Goal: Information Seeking & Learning: Understand process/instructions

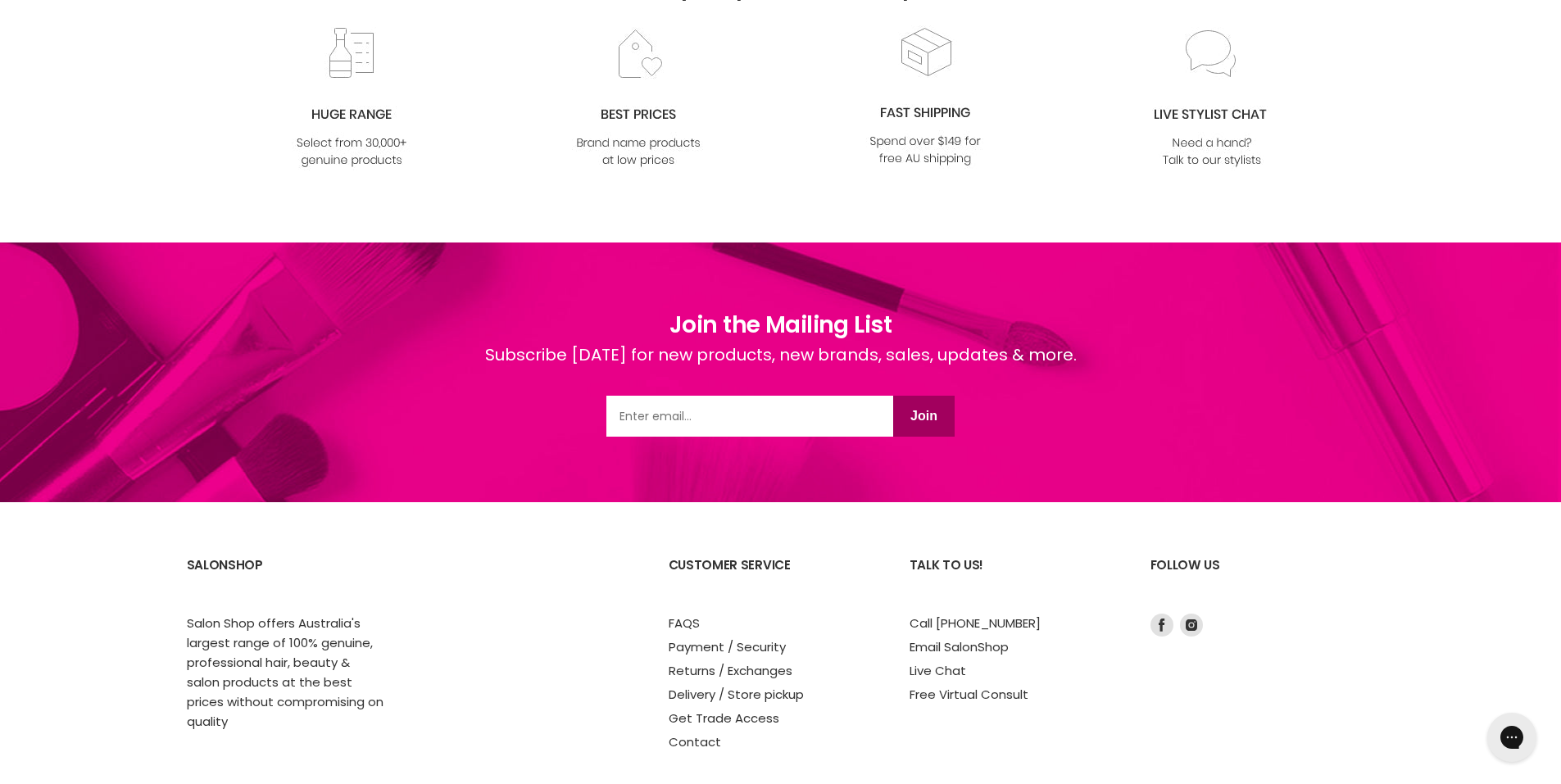
scroll to position [2078, 0]
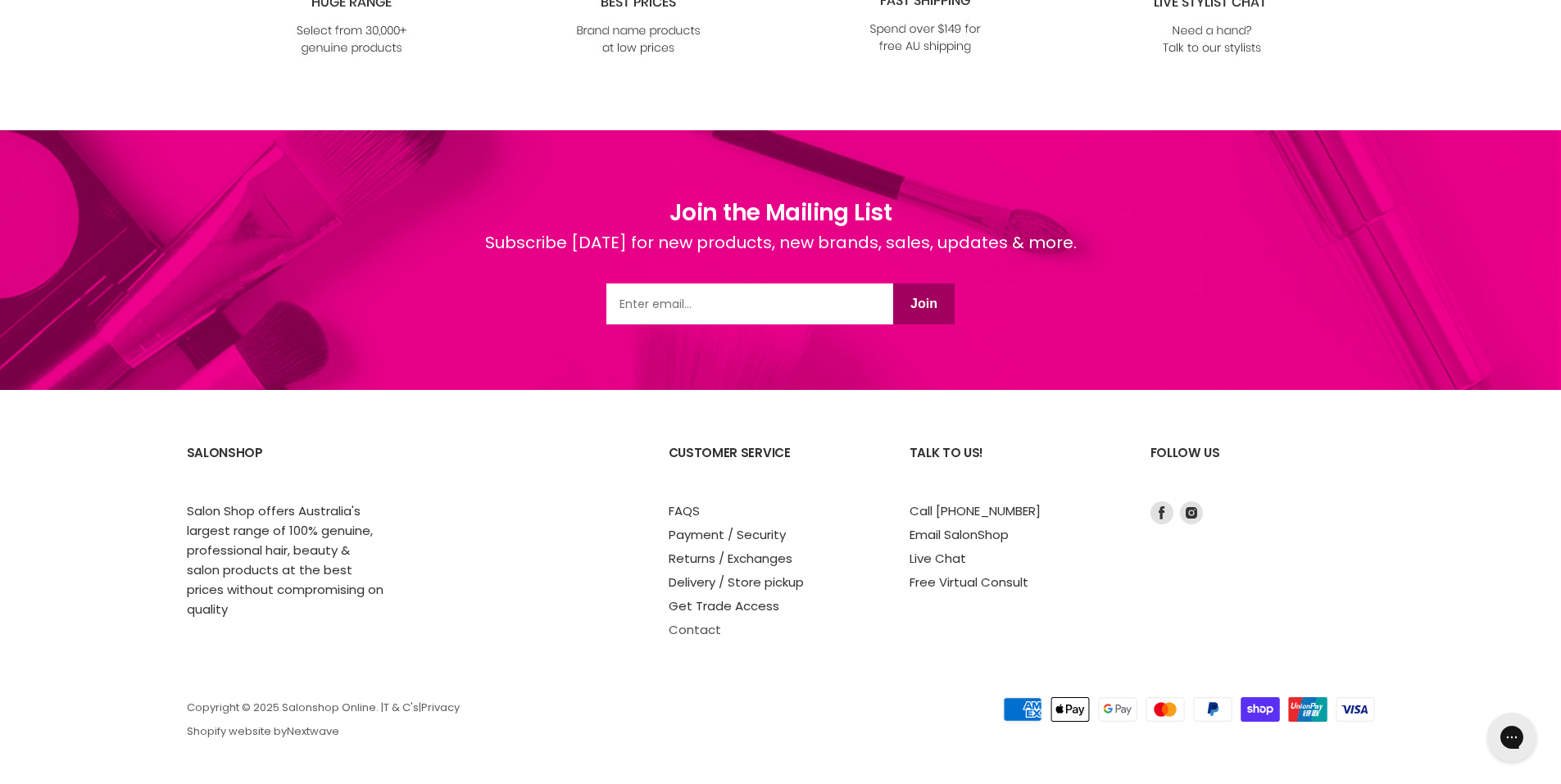
click at [689, 634] on link "Contact" at bounding box center [695, 629] width 53 height 17
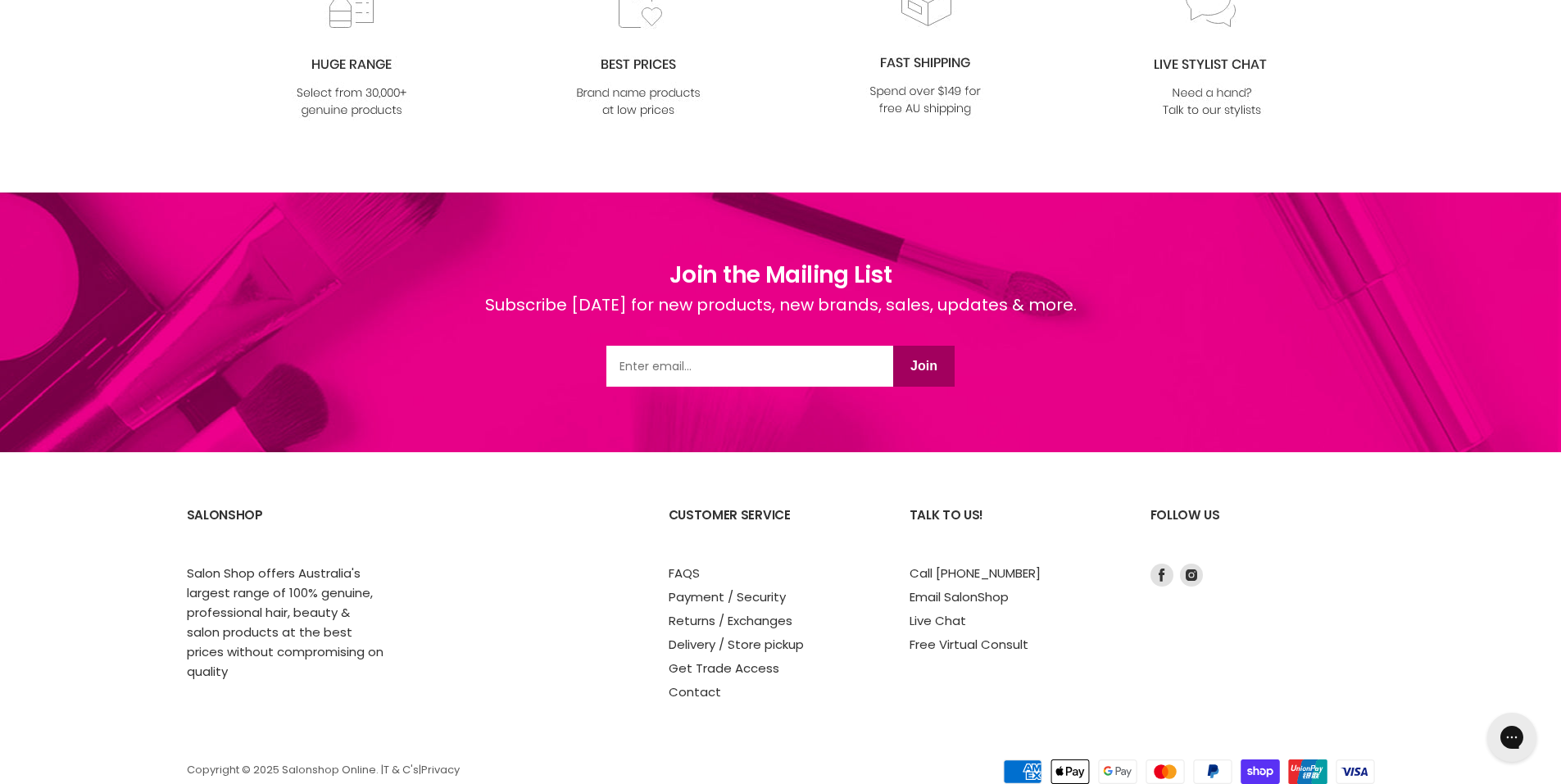
scroll to position [1289, 0]
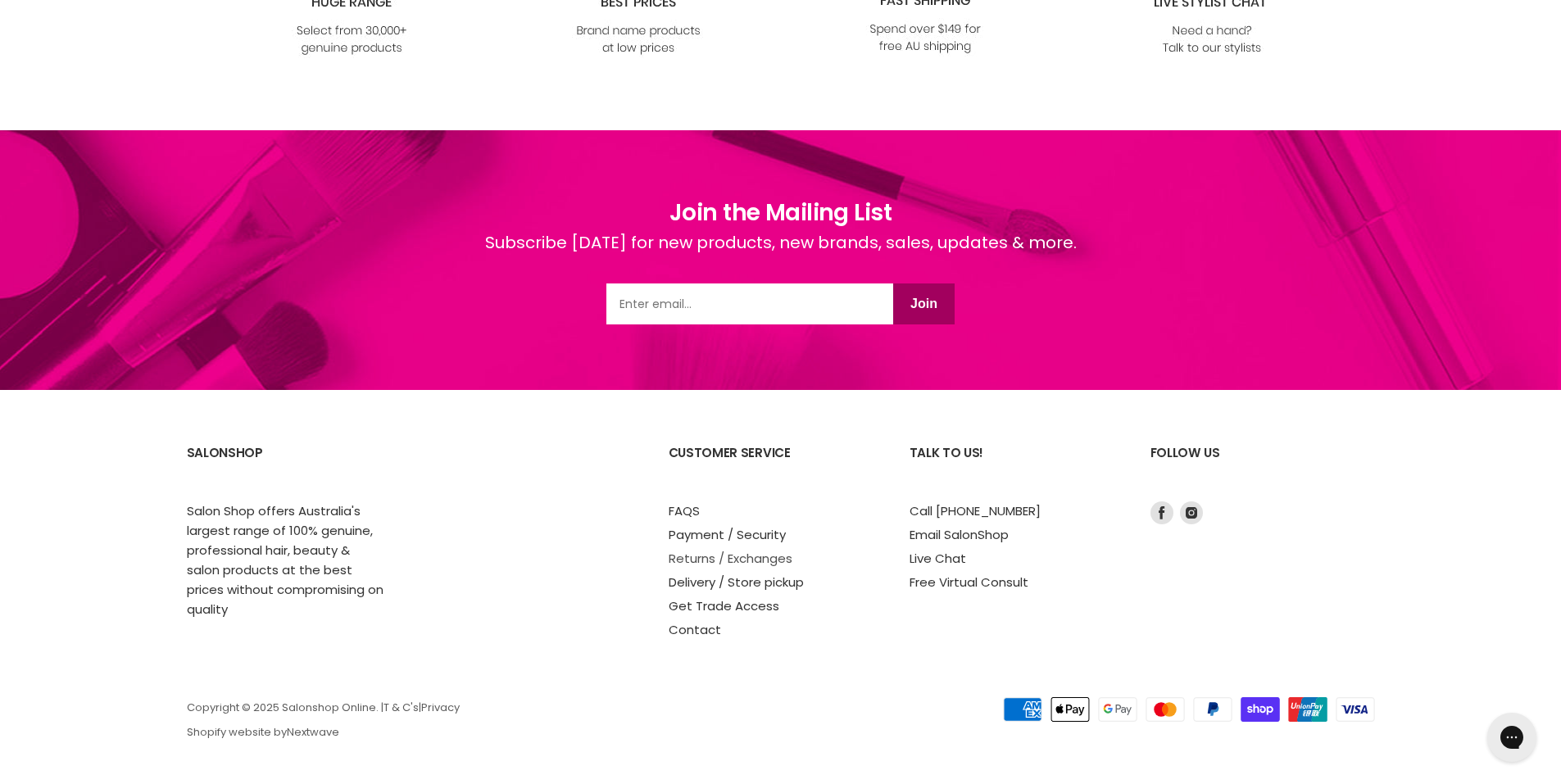
click at [702, 559] on link "Returns / Exchanges" at bounding box center [731, 558] width 124 height 17
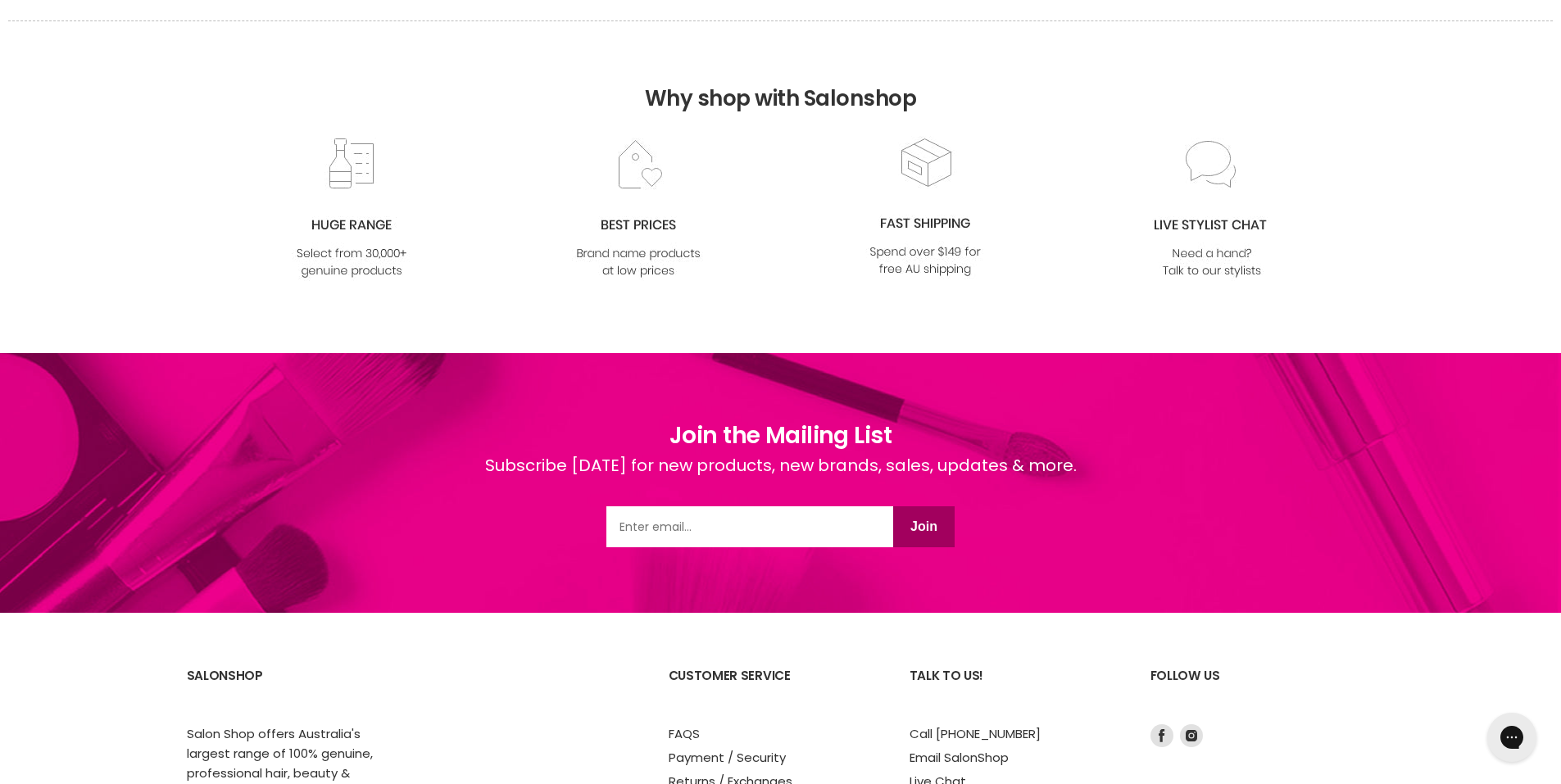
scroll to position [1677, 0]
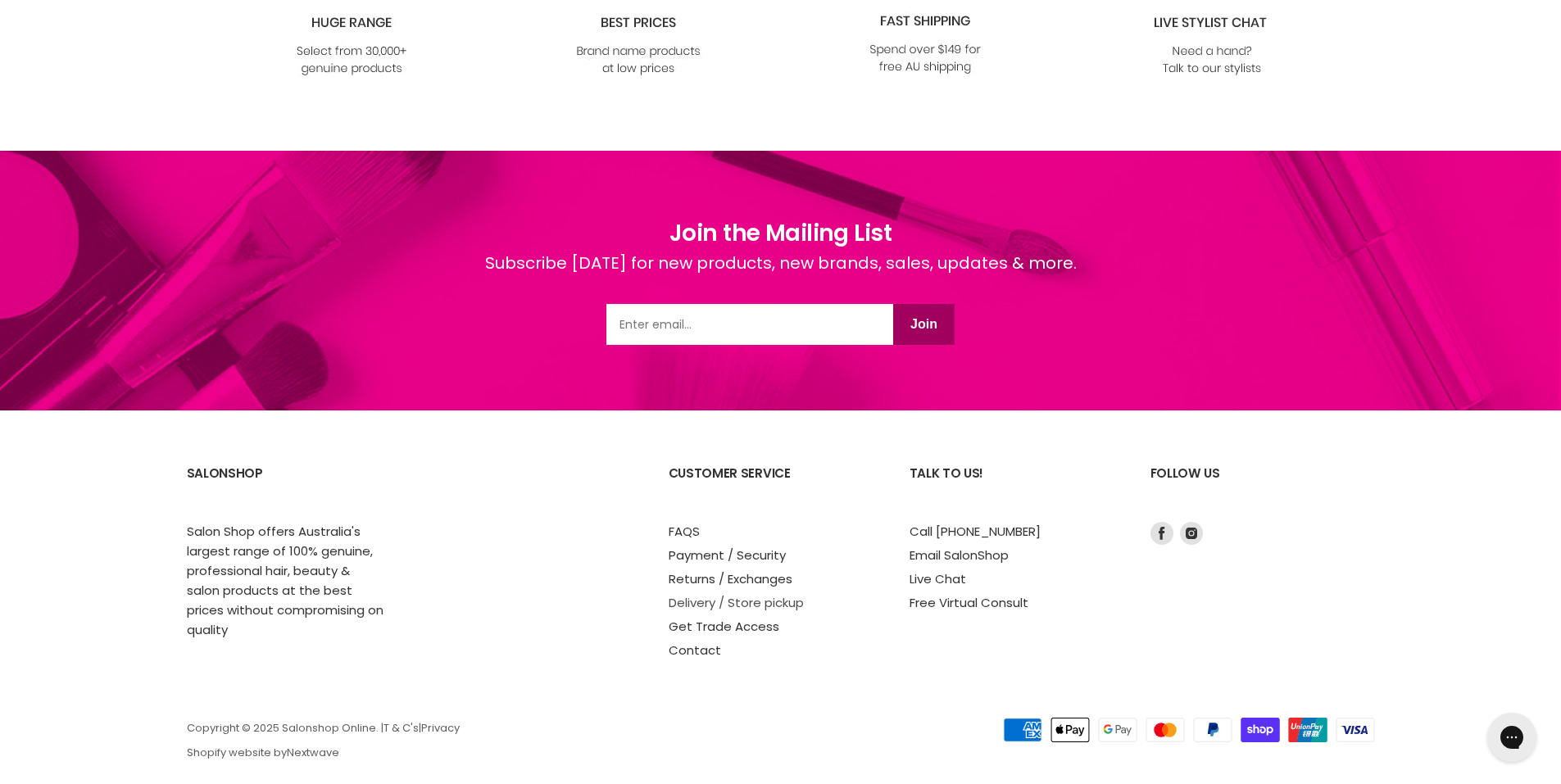
click at [727, 594] on link "Delivery / Store pickup" at bounding box center [736, 602] width 135 height 17
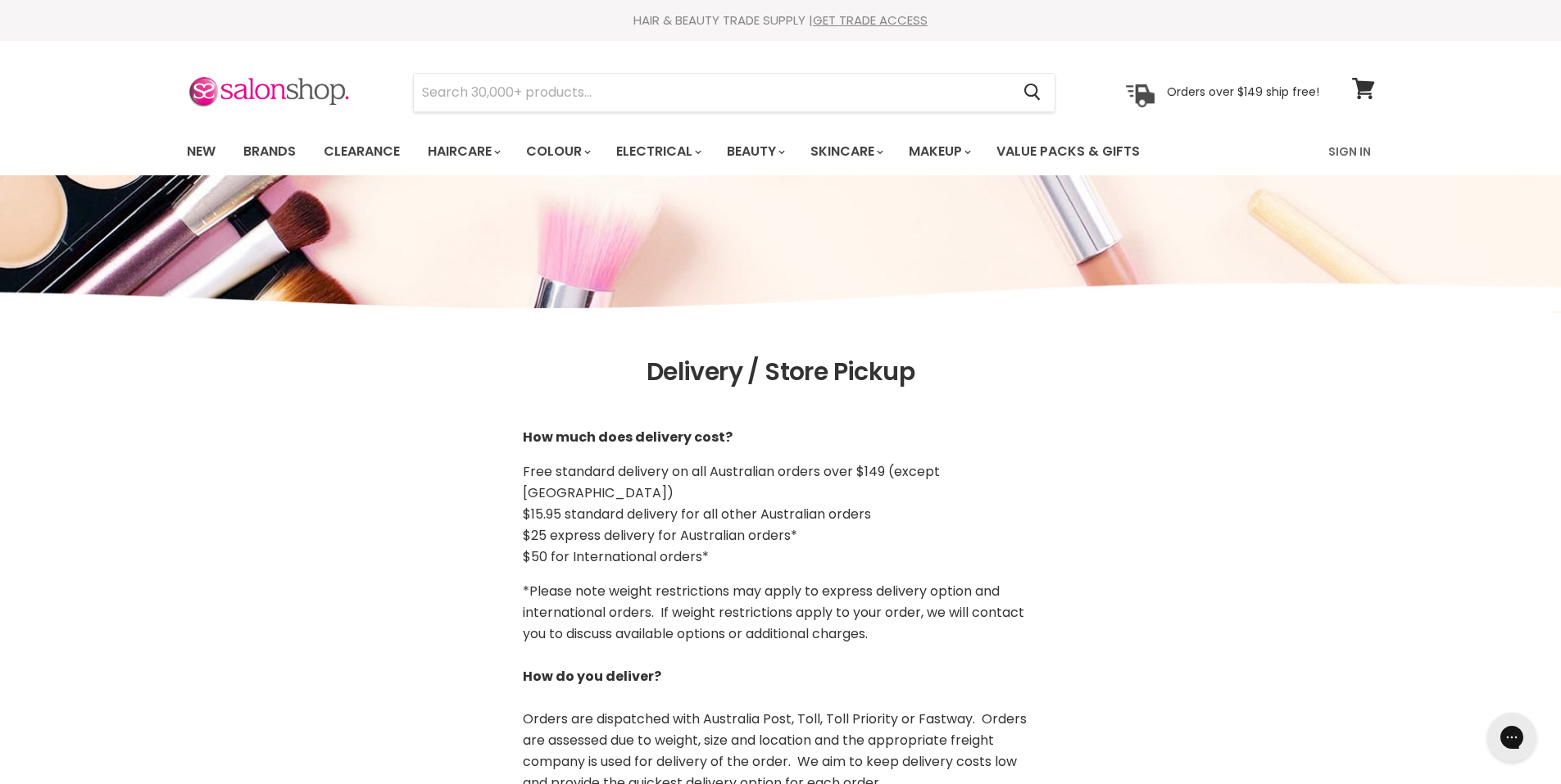
scroll to position [82, 0]
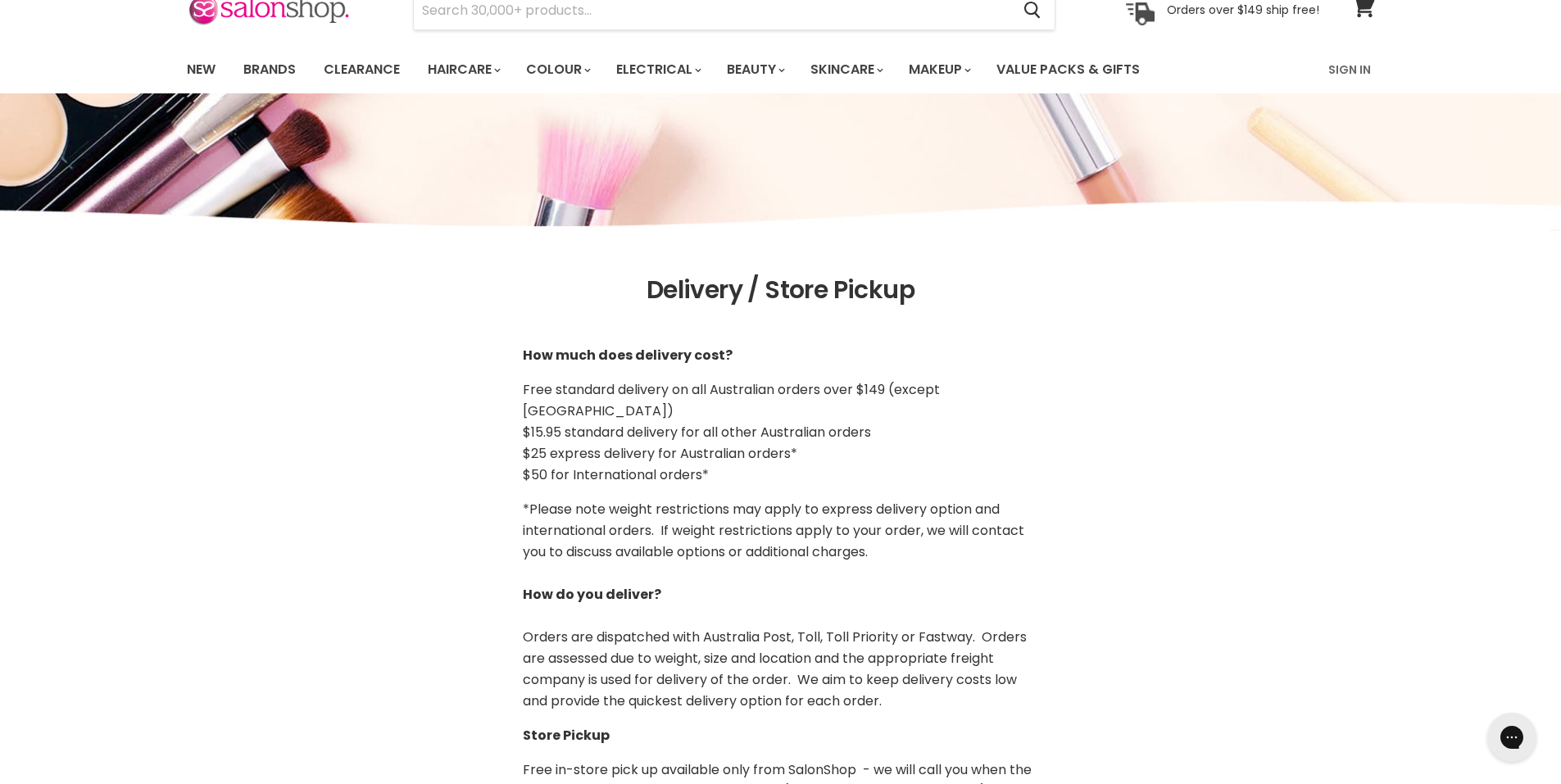
click at [876, 384] on span "Free standard delivery on all Australian orders over $149 (except NT)" at bounding box center [731, 400] width 417 height 40
click at [538, 423] on span "$15.95 standard delivery for all other Australian orders" at bounding box center [696, 432] width 348 height 19
click at [674, 384] on span "Free standard delivery on all Australian orders over $149 (except NT)" at bounding box center [731, 400] width 417 height 40
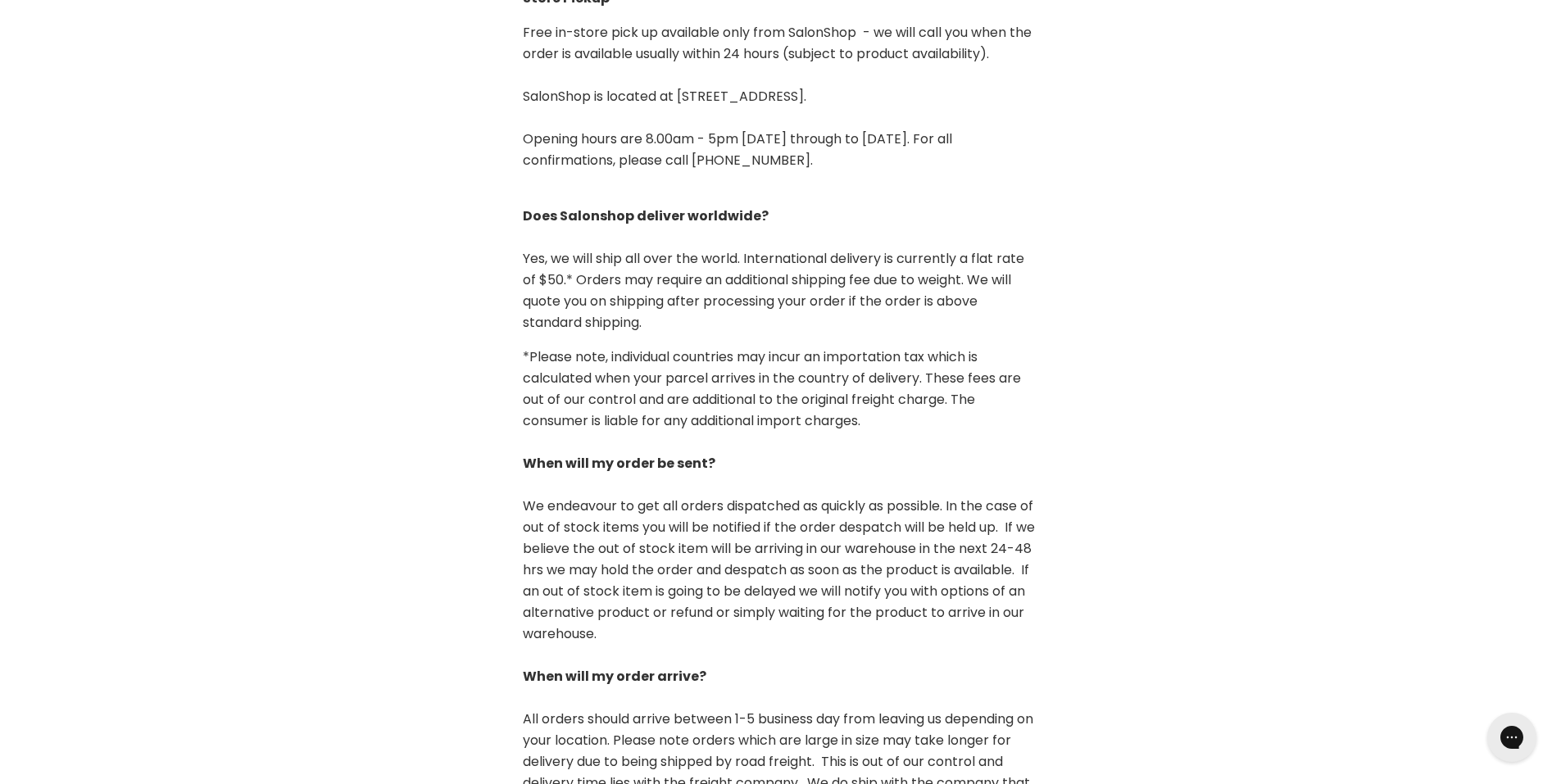
scroll to position [901, 0]
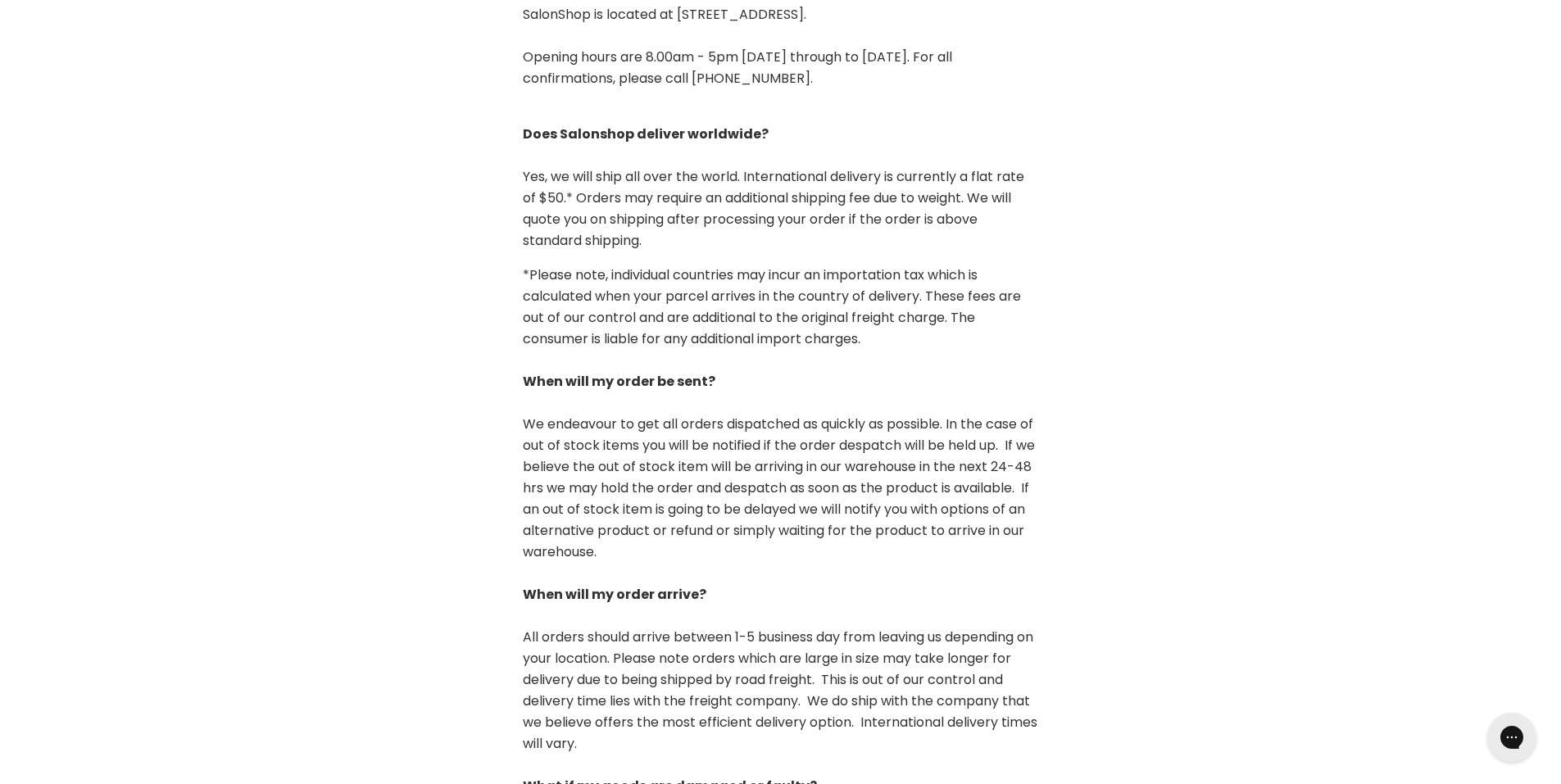
click at [554, 415] on span "We endeavour to get all orders dispatched as quickly as possible. In the case o…" at bounding box center [779, 488] width 512 height 146
click at [580, 293] on p "*Please note, individual countries may incur an importation tax which is calcul…" at bounding box center [780, 583] width 516 height 639
click at [566, 322] on p "*Please note, individual countries may incur an importation tax which is calcul…" at bounding box center [780, 583] width 516 height 639
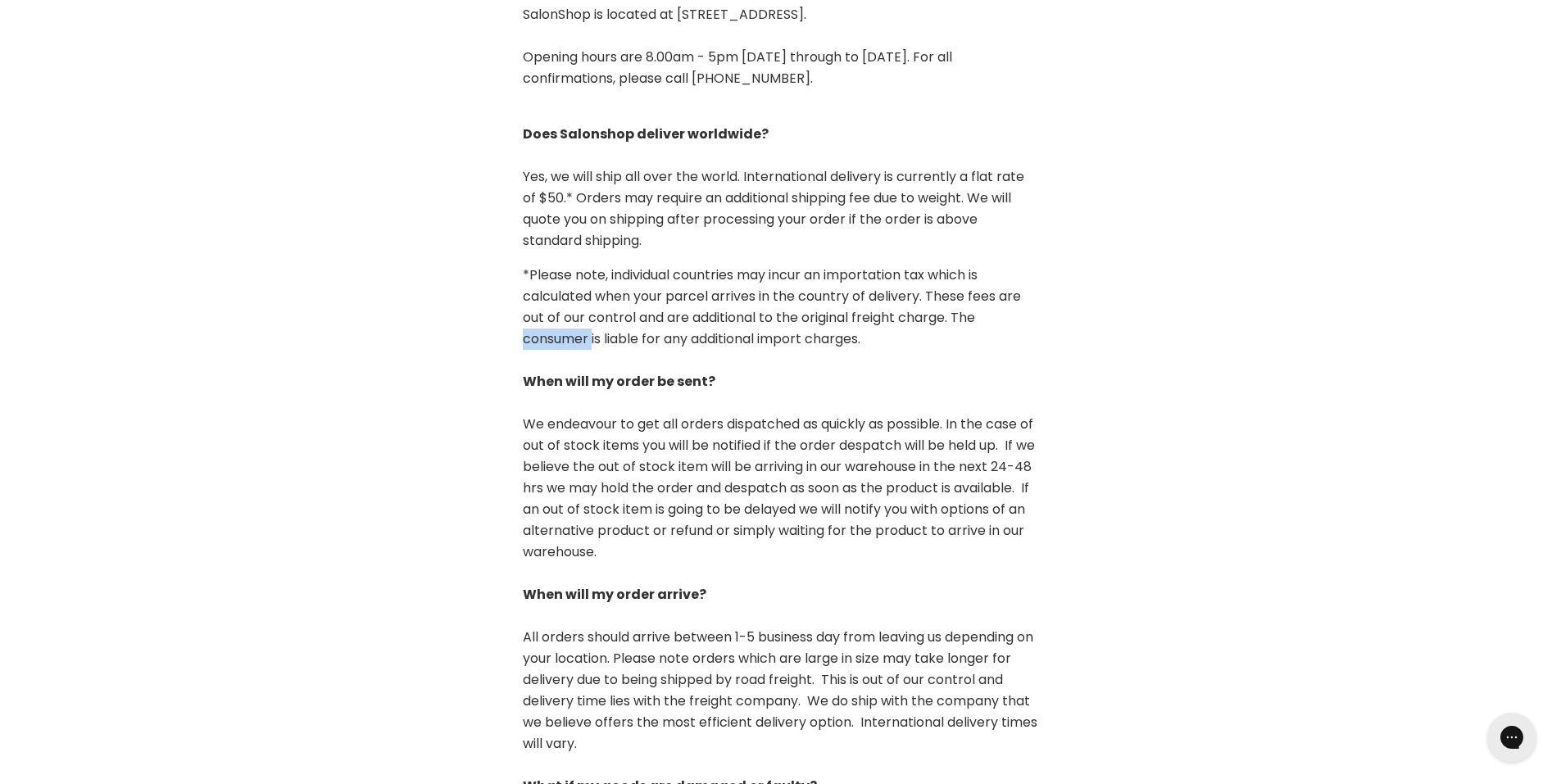
click at [566, 322] on p "*Please note, individual countries may incur an importation tax which is calcul…" at bounding box center [780, 583] width 516 height 639
click at [531, 282] on p "*Please note, individual countries may incur an importation tax which is calcul…" at bounding box center [780, 583] width 516 height 639
click at [546, 266] on p "*Please note, individual countries may incur an importation tax which is calcul…" at bounding box center [780, 583] width 516 height 639
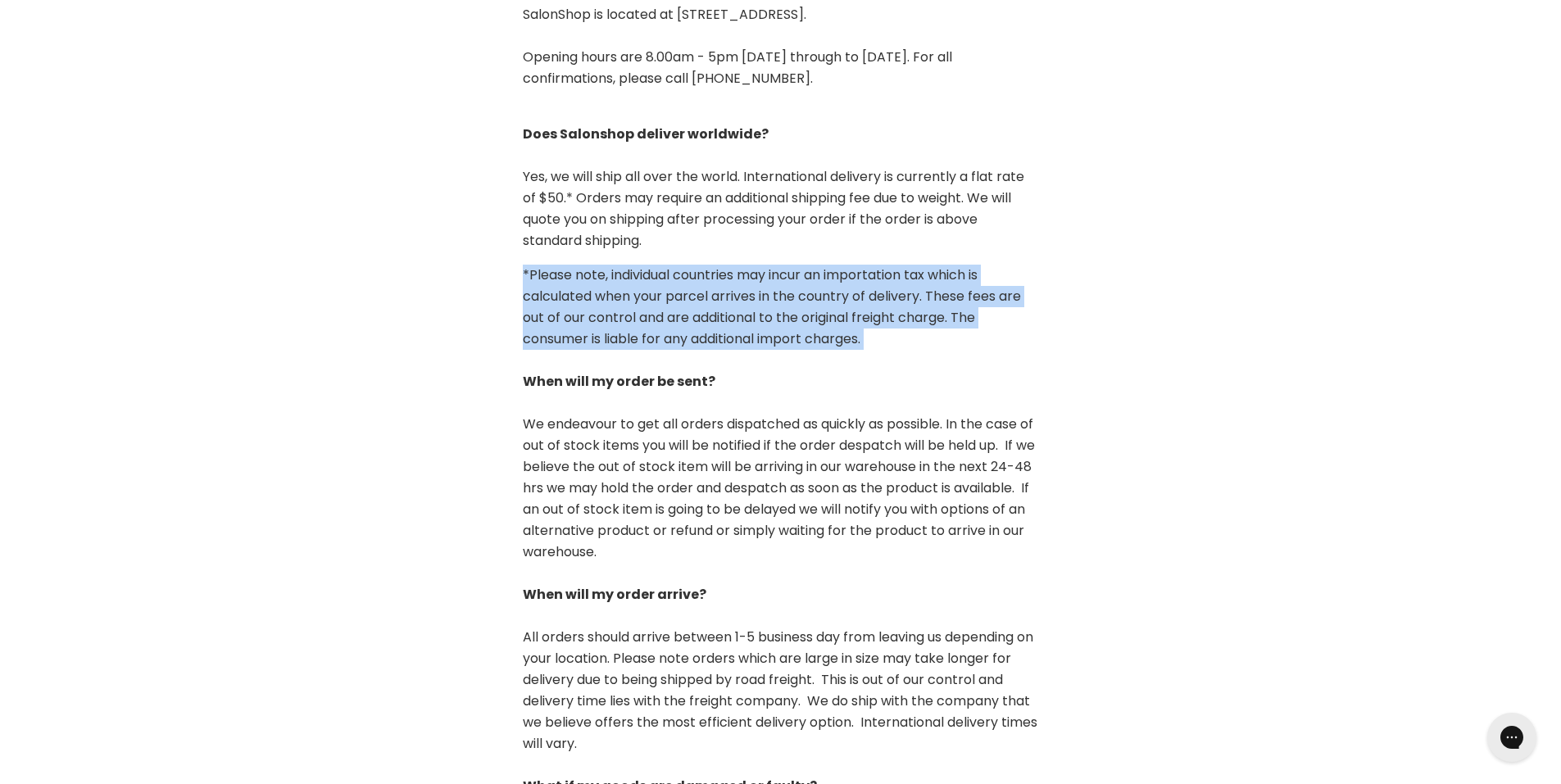
click at [564, 264] on p "*Please note, individual countries may incur an importation tax which is calcul…" at bounding box center [780, 583] width 516 height 639
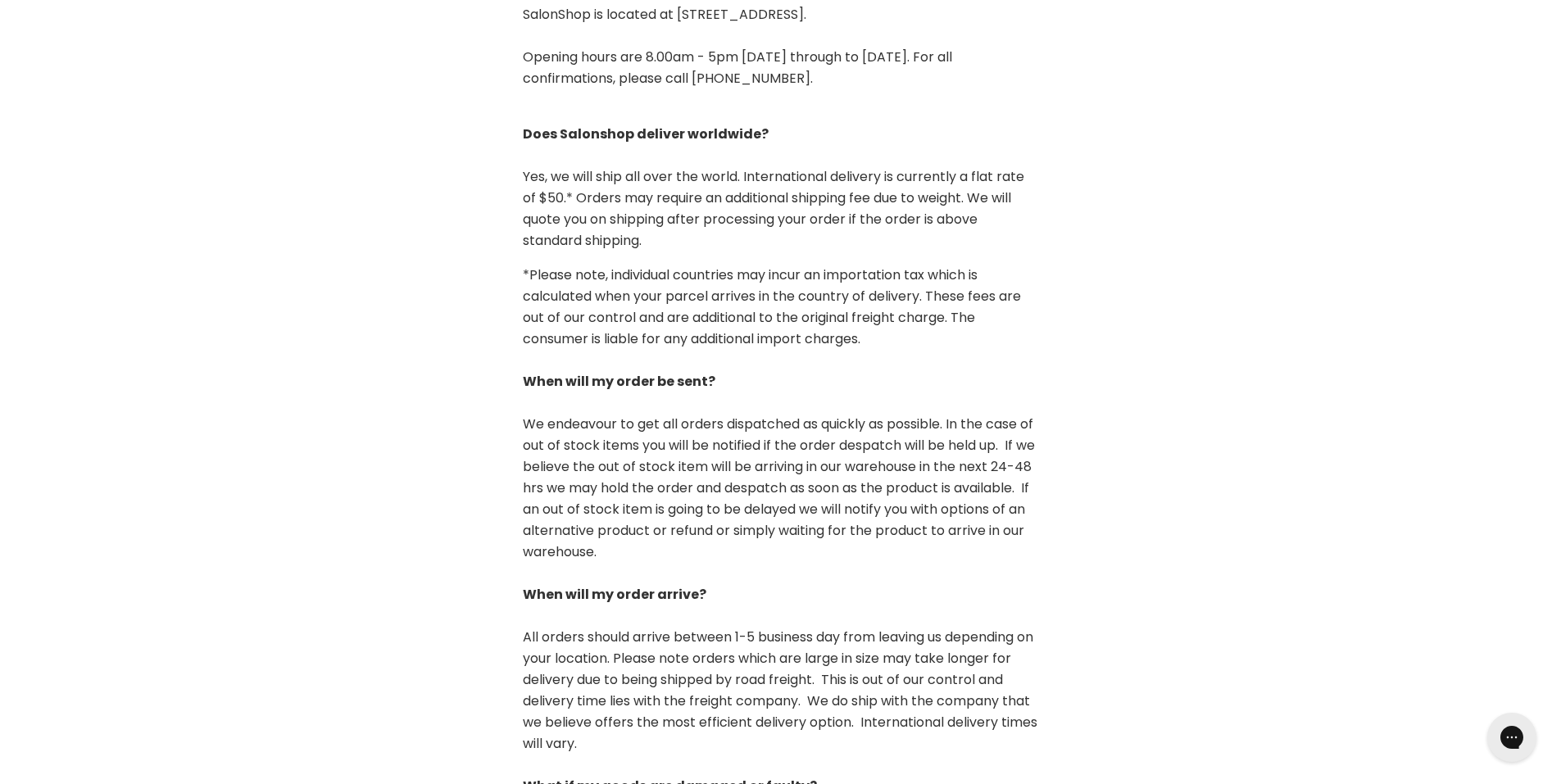
click at [578, 207] on span "* Orders may require an additional shipping fee due to weight. We will quote yo…" at bounding box center [766, 219] width 488 height 61
click at [644, 188] on span "* Orders may require an additional shipping fee due to weight. We will quote yo…" at bounding box center [766, 219] width 488 height 61
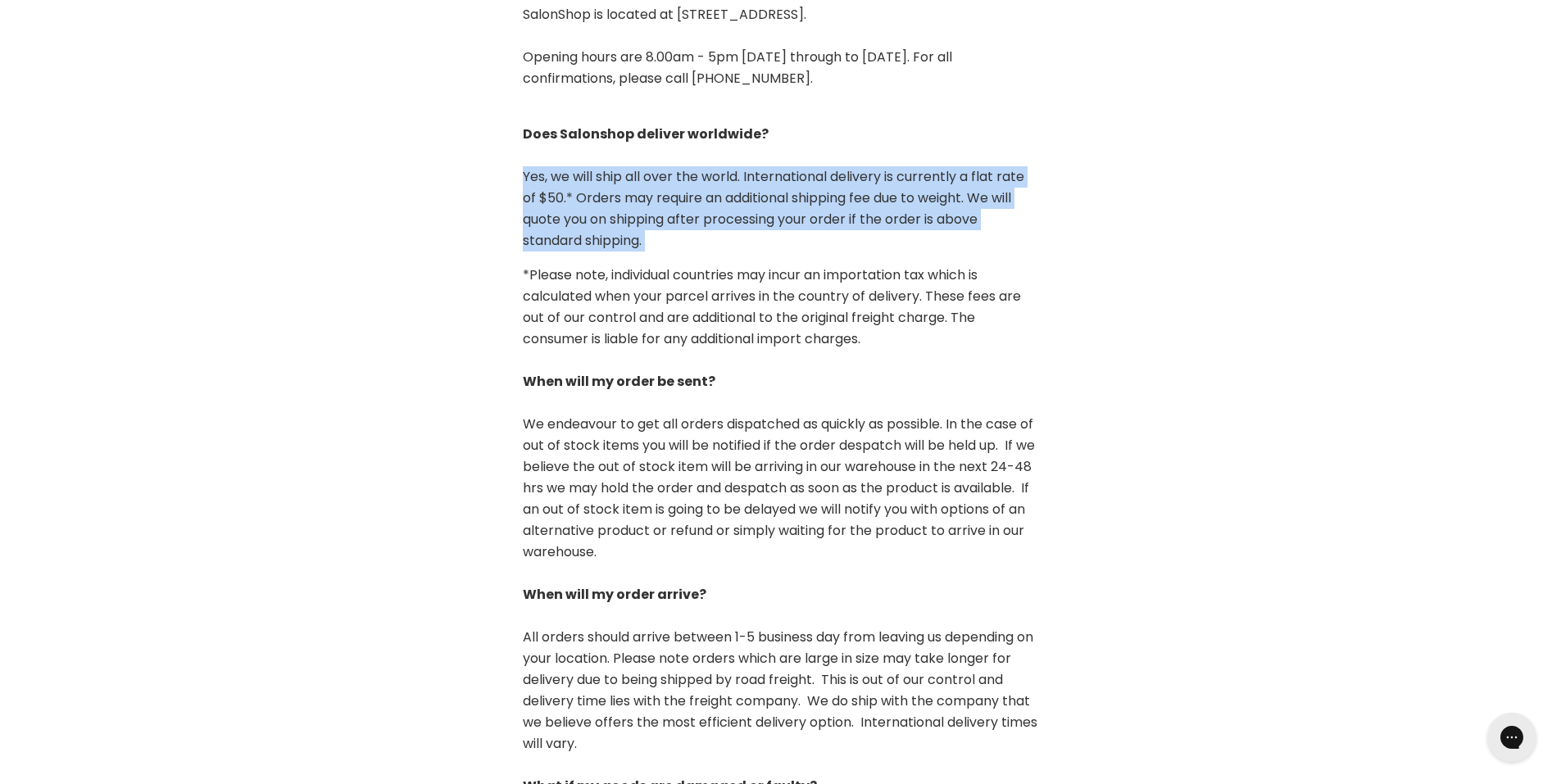
click at [633, 195] on span "* Orders may require an additional shipping fee due to weight. We will quote yo…" at bounding box center [766, 219] width 488 height 61
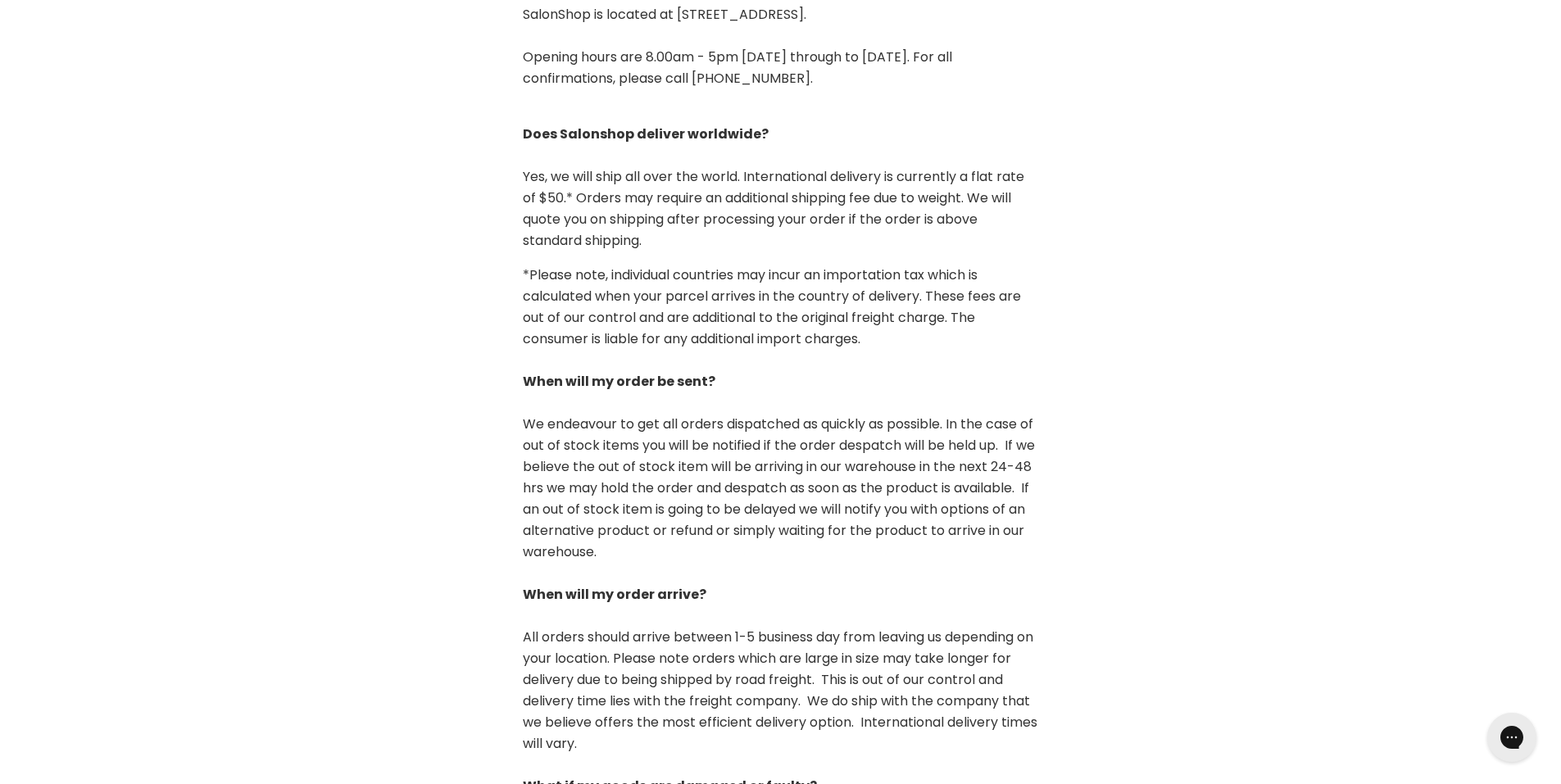
click at [638, 188] on span "* Orders may require an additional shipping fee due to weight. We will quote yo…" at bounding box center [766, 219] width 488 height 61
click at [669, 167] on span "Yes, we will ship all over the world. International delivery is currently a fla…" at bounding box center [773, 187] width 501 height 40
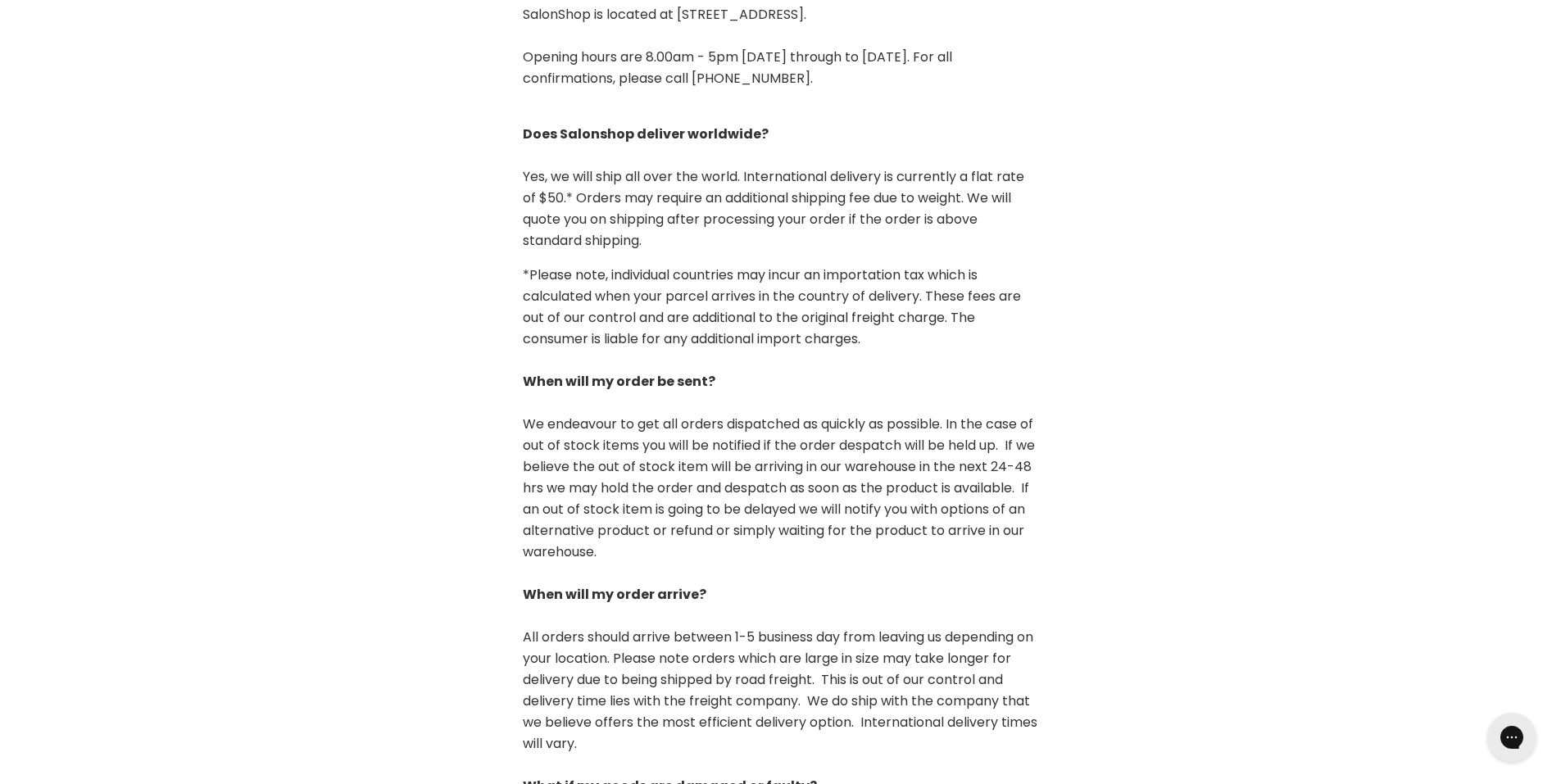
click at [639, 301] on p "*Please note, individual countries may incur an importation tax which is calcul…" at bounding box center [780, 583] width 516 height 639
